Goal: Download file/media

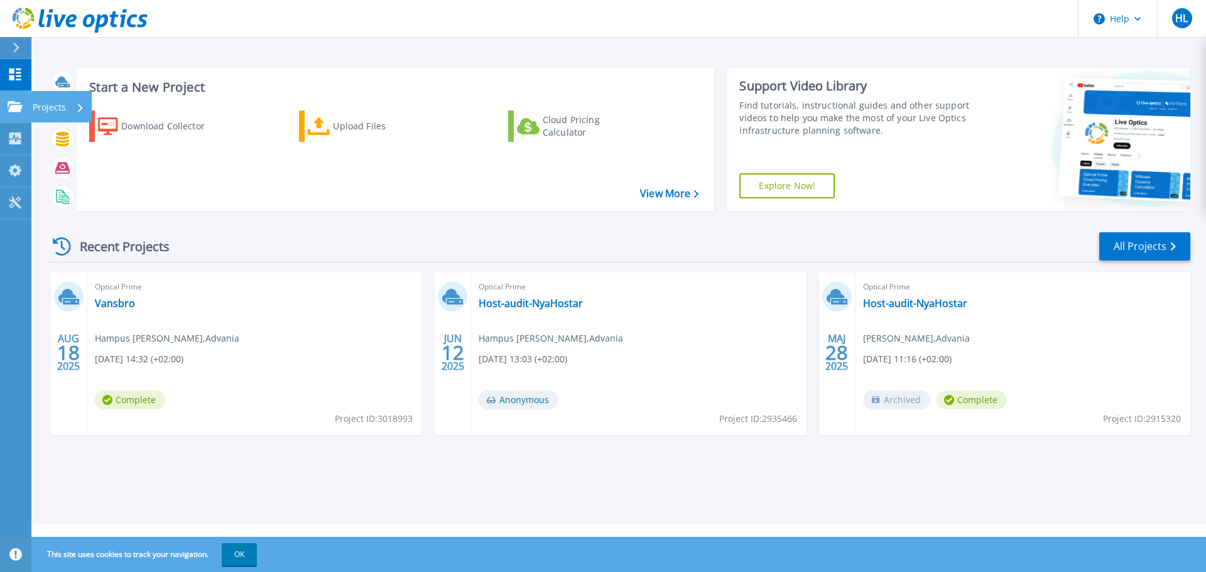
click at [51, 109] on p "Projects" at bounding box center [49, 107] width 33 height 33
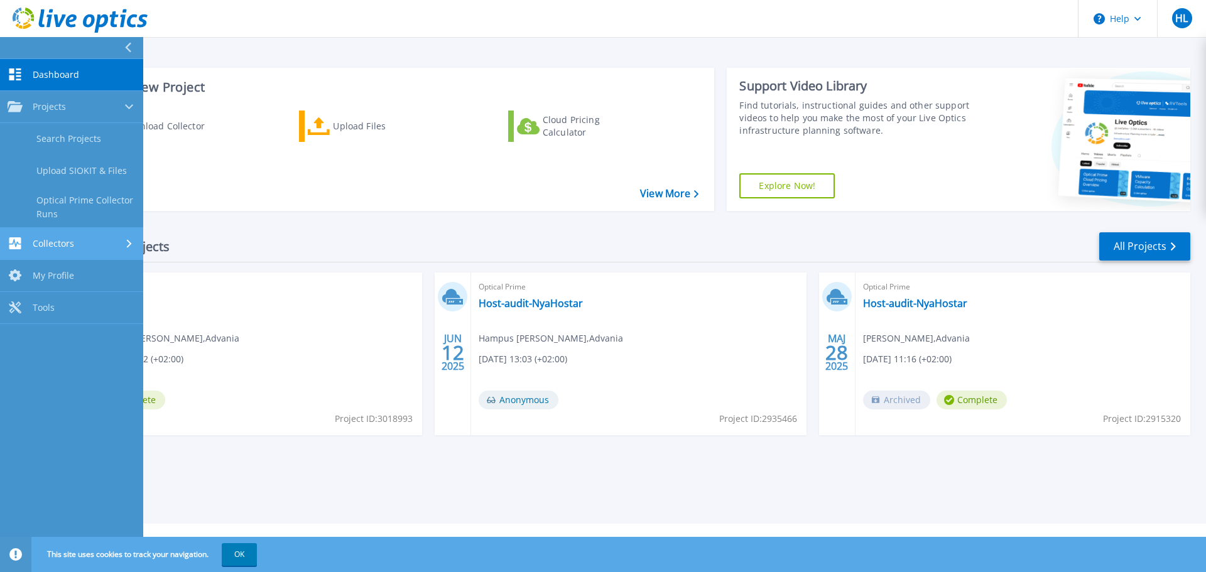
click at [81, 246] on div "Collectors" at bounding box center [72, 243] width 128 height 12
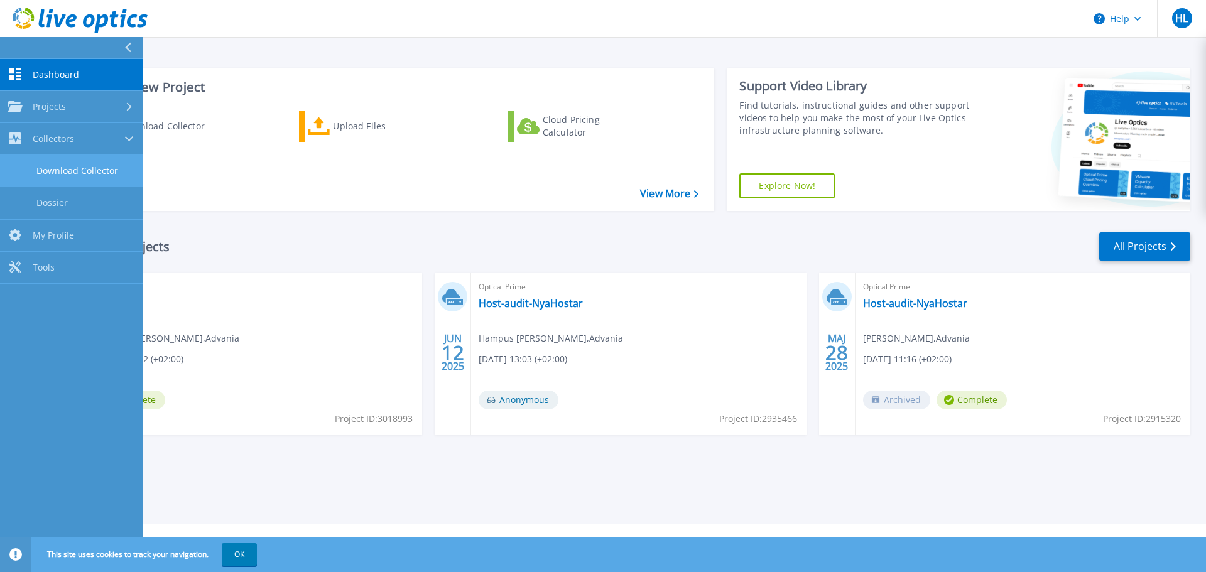
click at [73, 165] on link "Download Collector" at bounding box center [71, 171] width 143 height 32
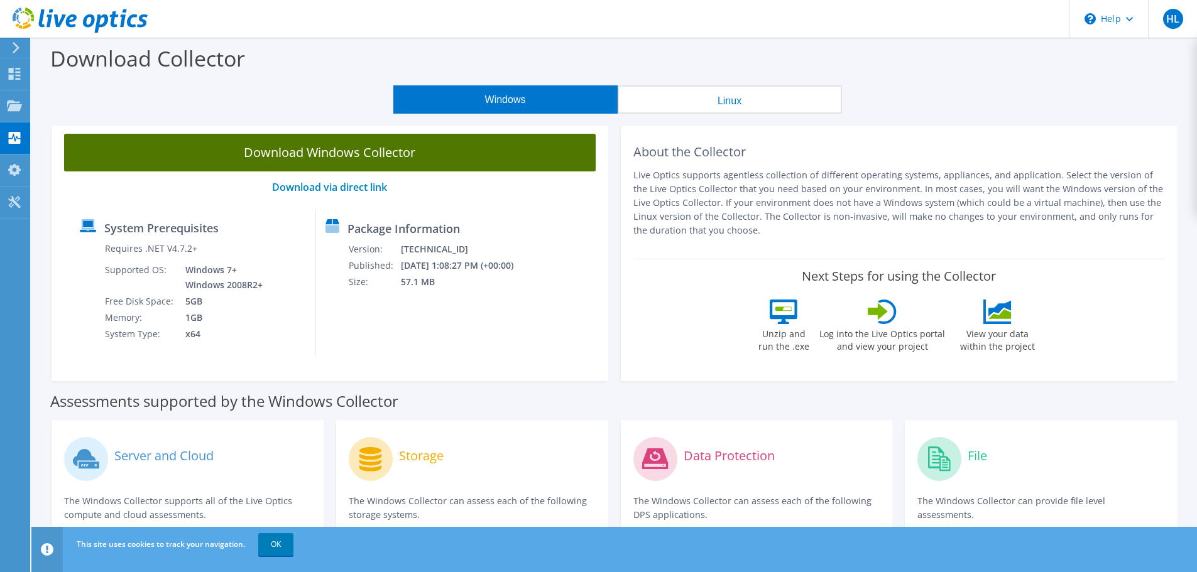
click at [261, 156] on link "Download Windows Collector" at bounding box center [329, 153] width 531 height 38
